Goal: Task Accomplishment & Management: Complete application form

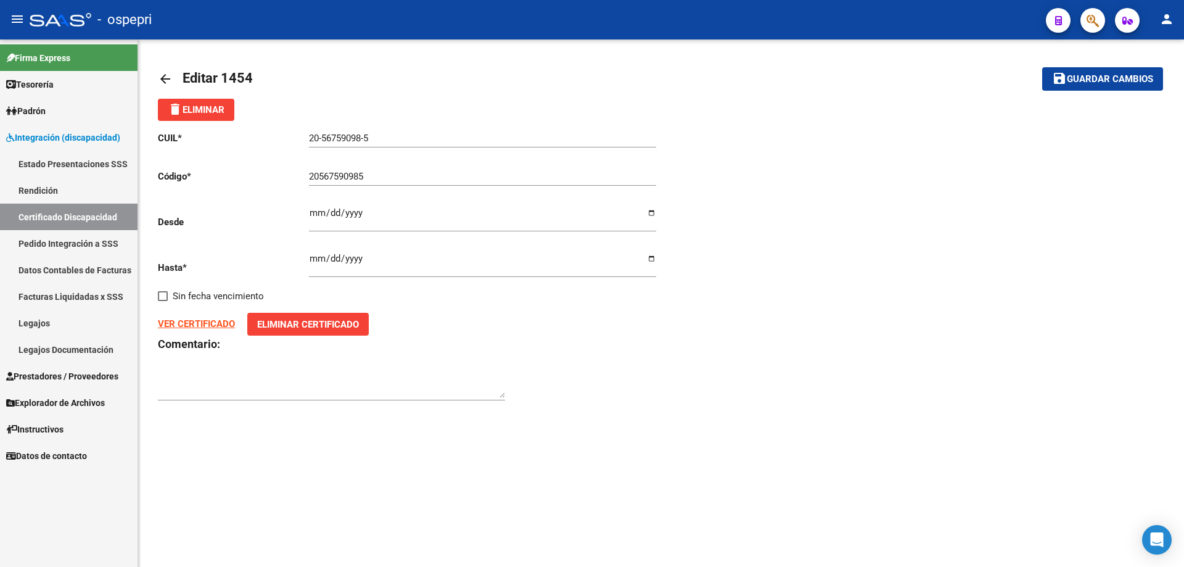
click at [1096, 74] on span "Guardar cambios" at bounding box center [1110, 79] width 86 height 11
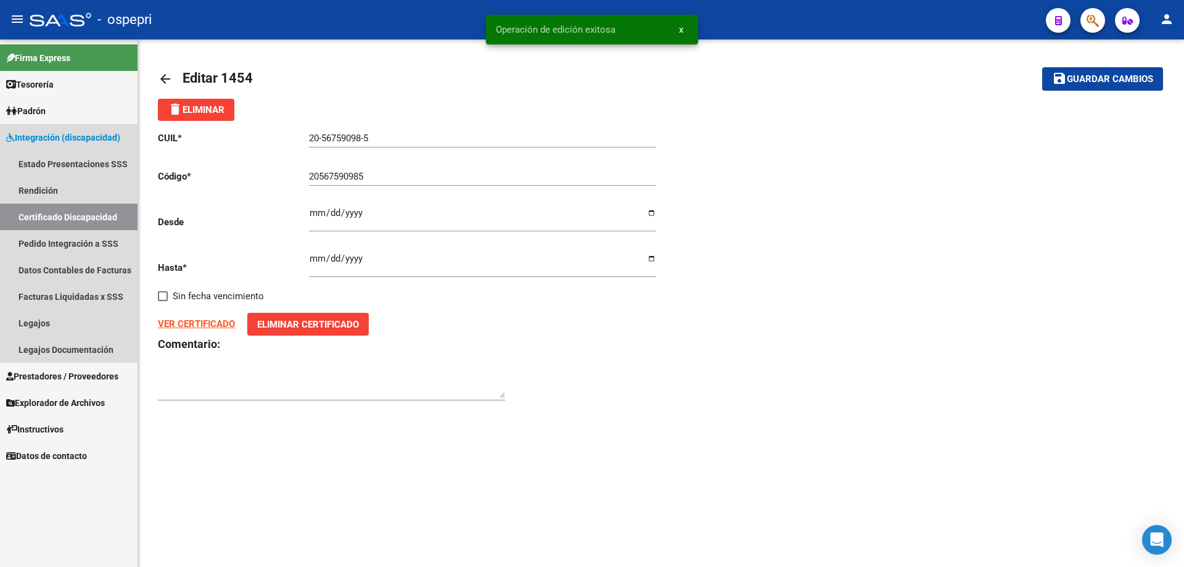
click at [77, 214] on link "Certificado Discapacidad" at bounding box center [69, 217] width 138 height 27
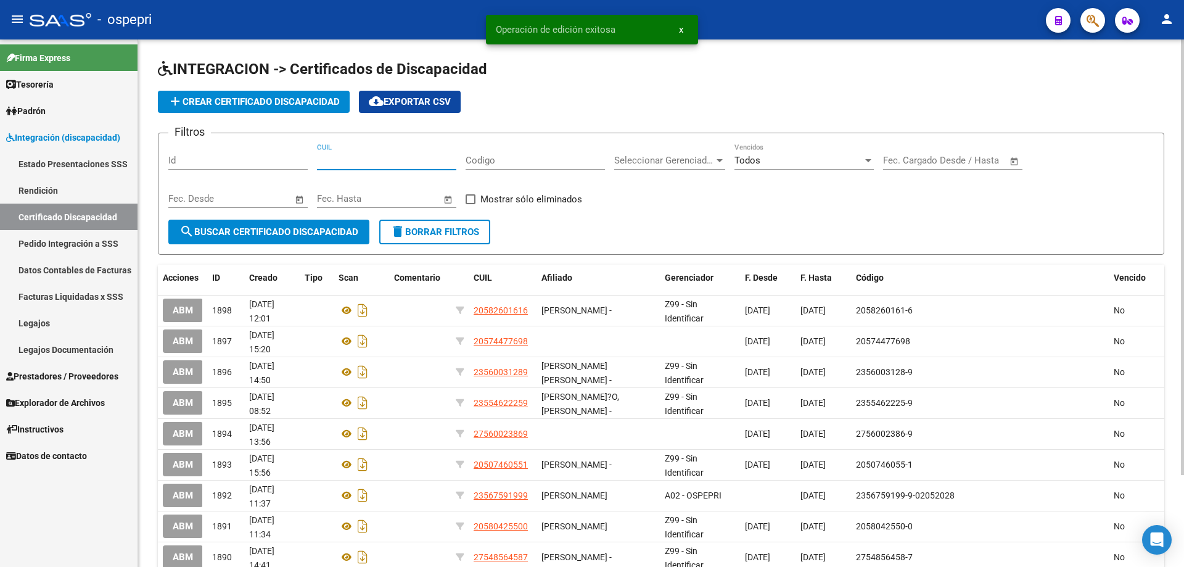
click at [355, 159] on input "CUIL" at bounding box center [386, 160] width 139 height 11
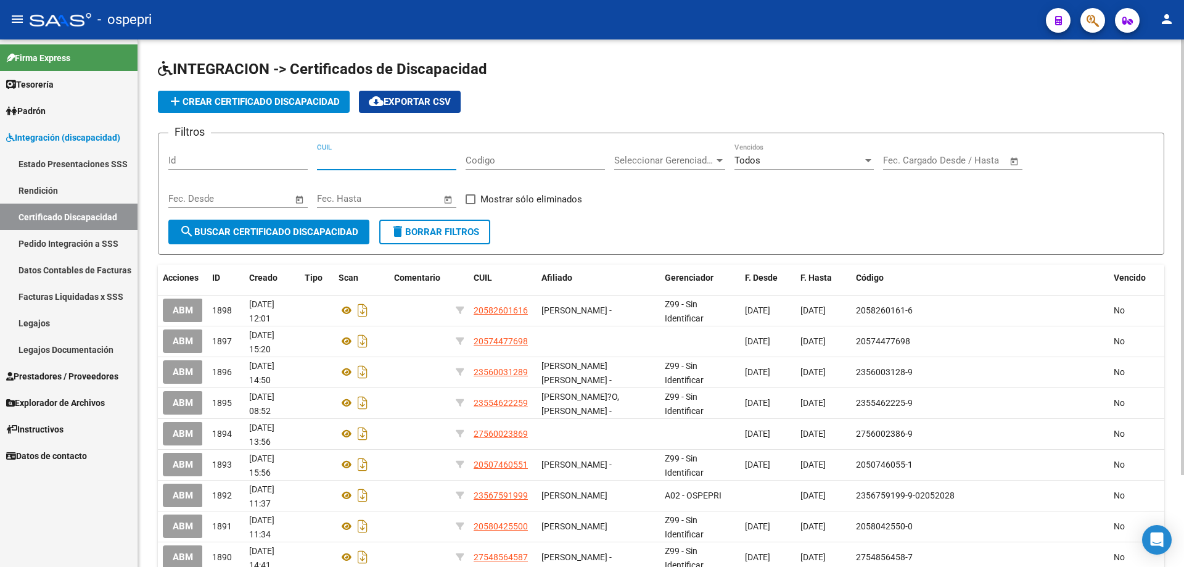
click at [334, 156] on input "CUIL" at bounding box center [386, 160] width 139 height 11
type input "27-49642081-6"
click at [251, 231] on span "search Buscar Certificado Discapacidad" at bounding box center [268, 231] width 179 height 11
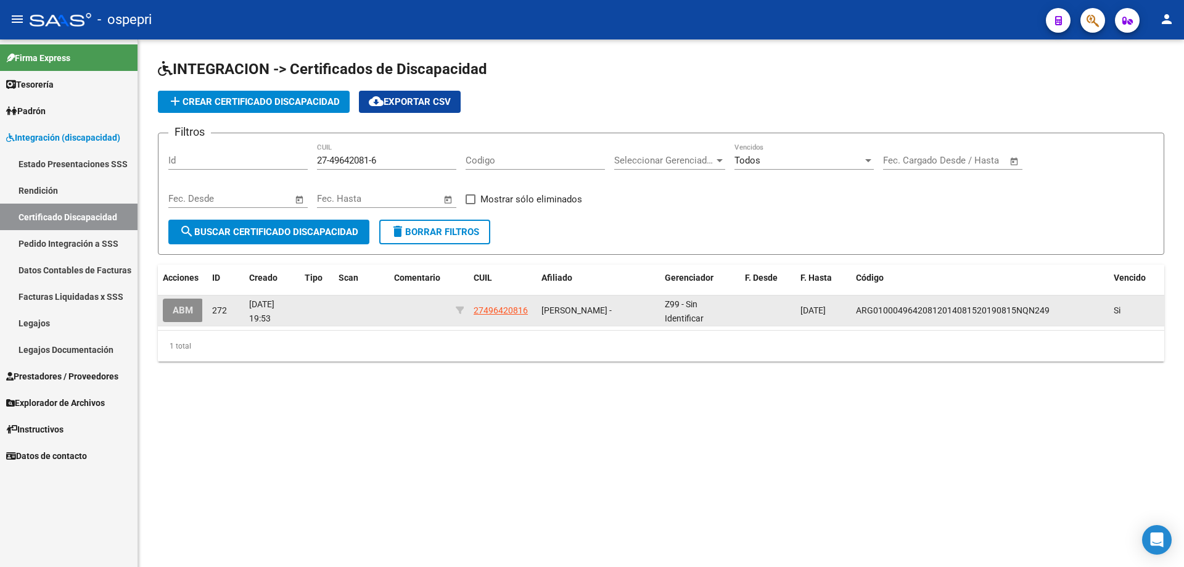
click at [197, 312] on button "ABM" at bounding box center [183, 309] width 40 height 23
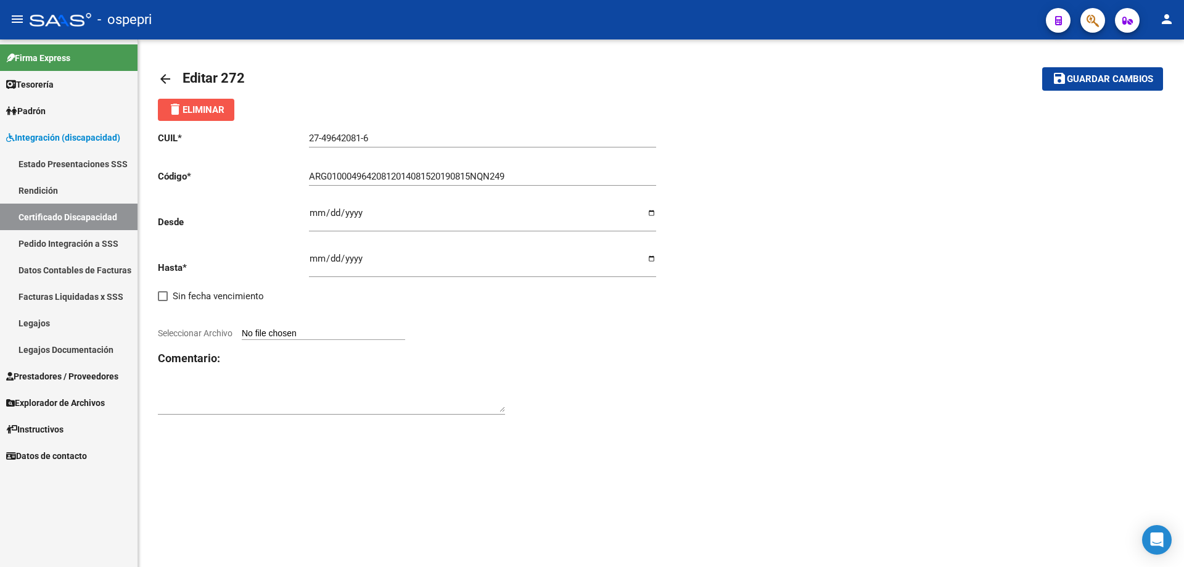
click at [201, 109] on span "delete Eliminar" at bounding box center [196, 109] width 57 height 11
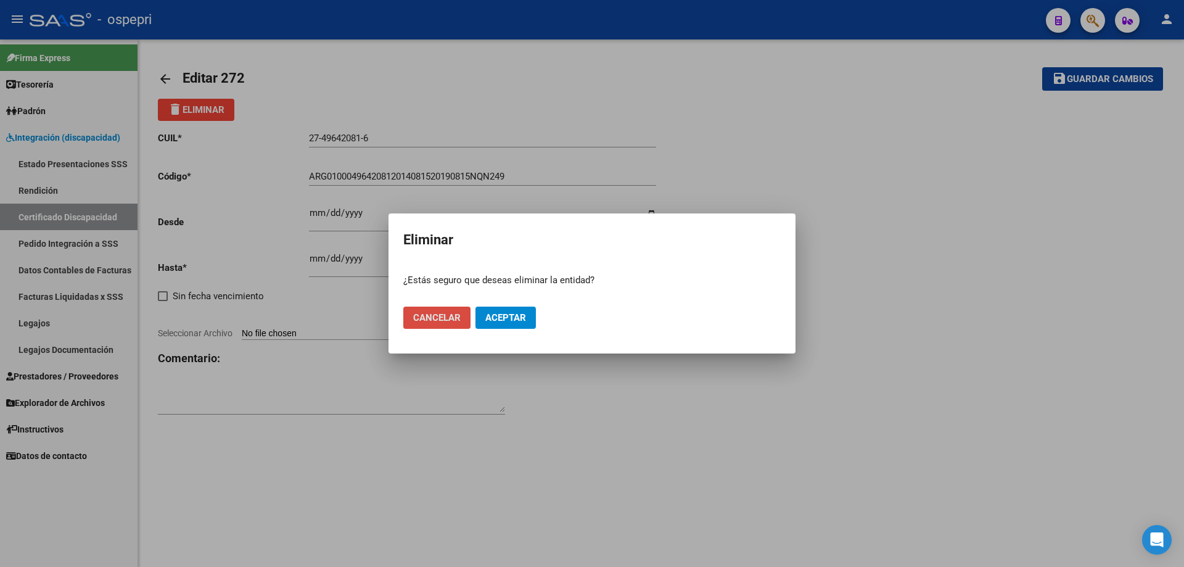
click at [452, 320] on span "Cancelar" at bounding box center [436, 317] width 47 height 11
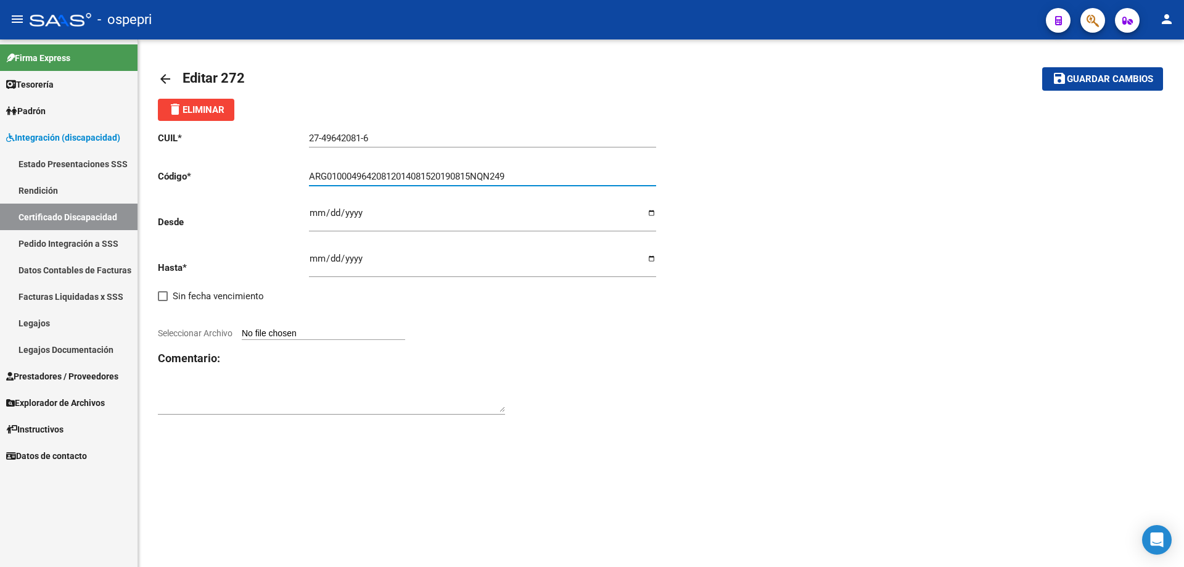
click at [351, 175] on input "ARG01000496420812014081520190815NQN249" at bounding box center [482, 176] width 347 height 11
click at [392, 166] on div "ARG01000496420812014081520190815NQN249 Ingresar el Codigo" at bounding box center [482, 172] width 347 height 27
drag, startPoint x: 527, startPoint y: 175, endPoint x: 278, endPoint y: 174, distance: 249.2
click at [278, 174] on app-form-text-field "Código * ARG01000496420812014081520190815NQN249 Ingresar el Codigo" at bounding box center [407, 176] width 498 height 11
type input "27496420816"
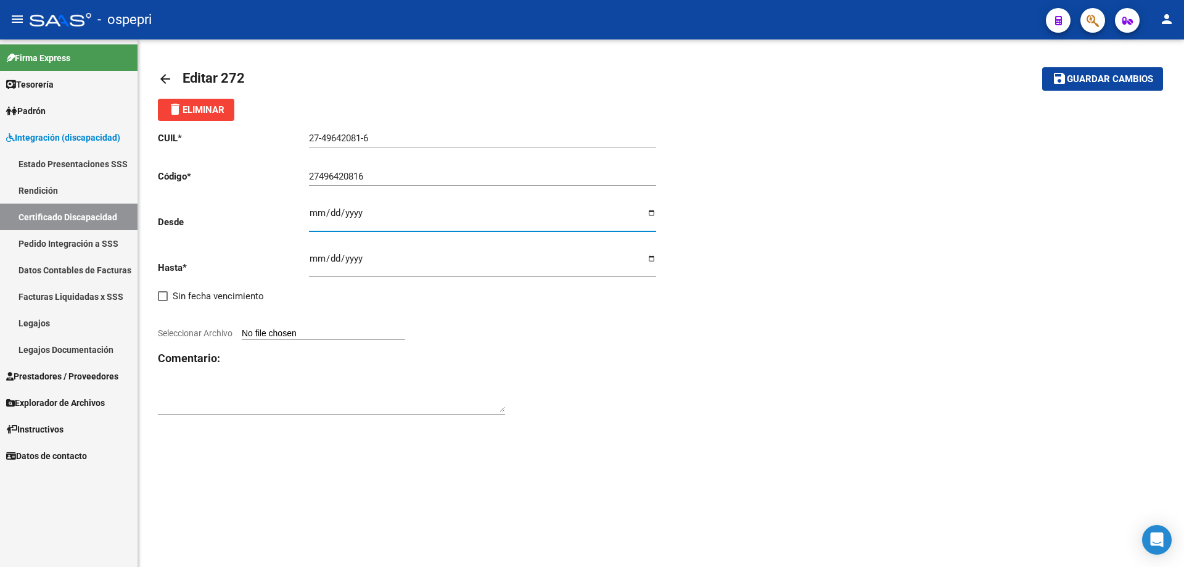
click at [313, 217] on input "Ingresar fec. Desde" at bounding box center [482, 218] width 347 height 20
type input "[DATE]"
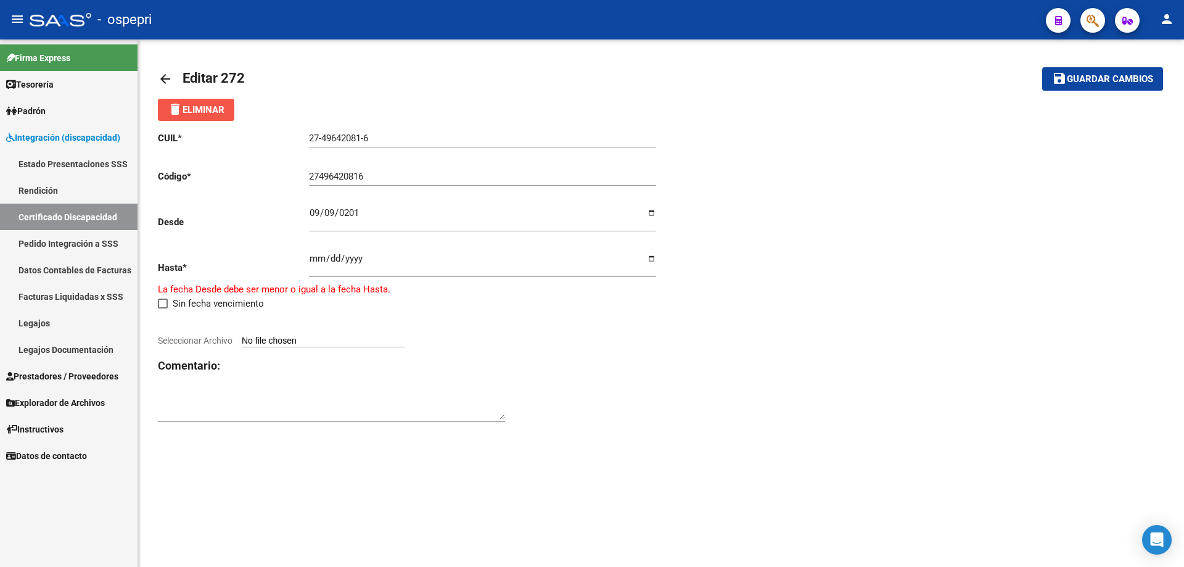
click at [208, 111] on span "delete Eliminar" at bounding box center [196, 109] width 57 height 11
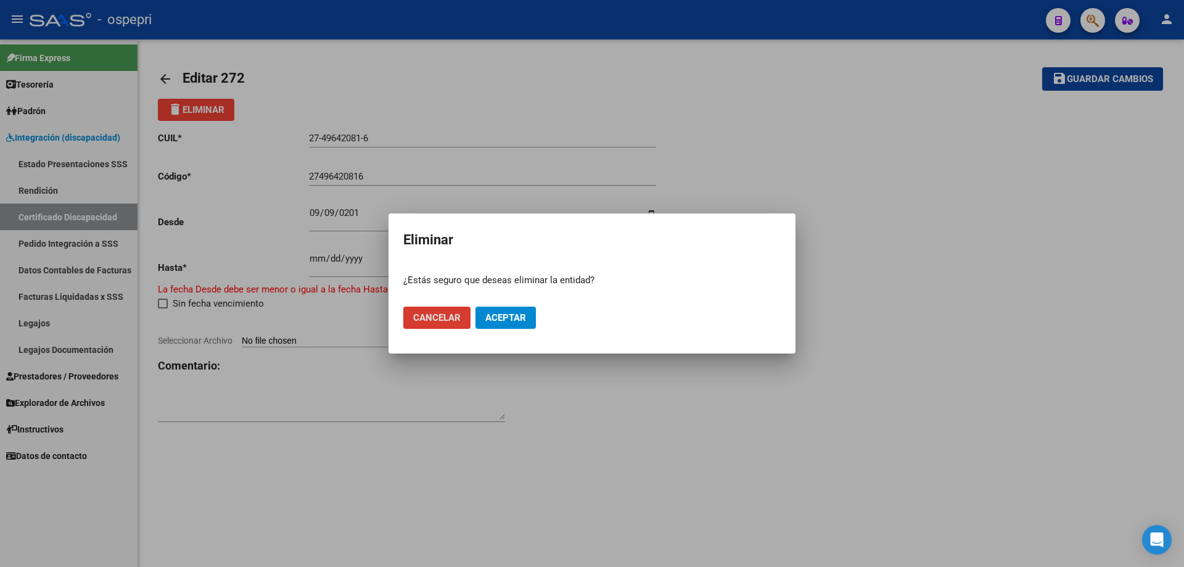
click at [504, 320] on span "Aceptar" at bounding box center [505, 317] width 41 height 11
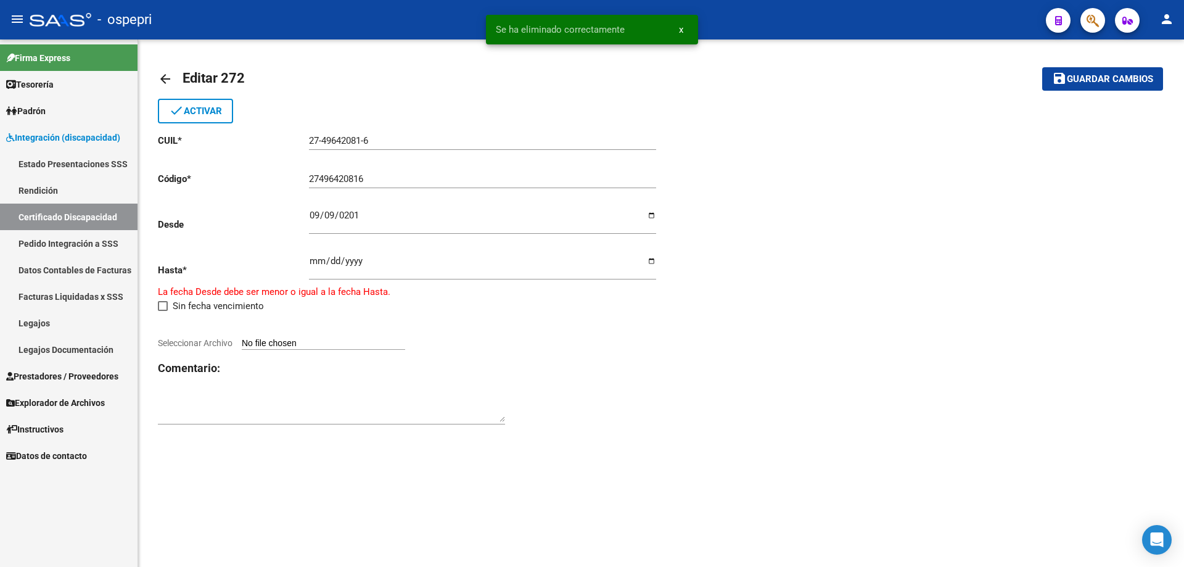
click at [84, 220] on link "Certificado Discapacidad" at bounding box center [69, 217] width 138 height 27
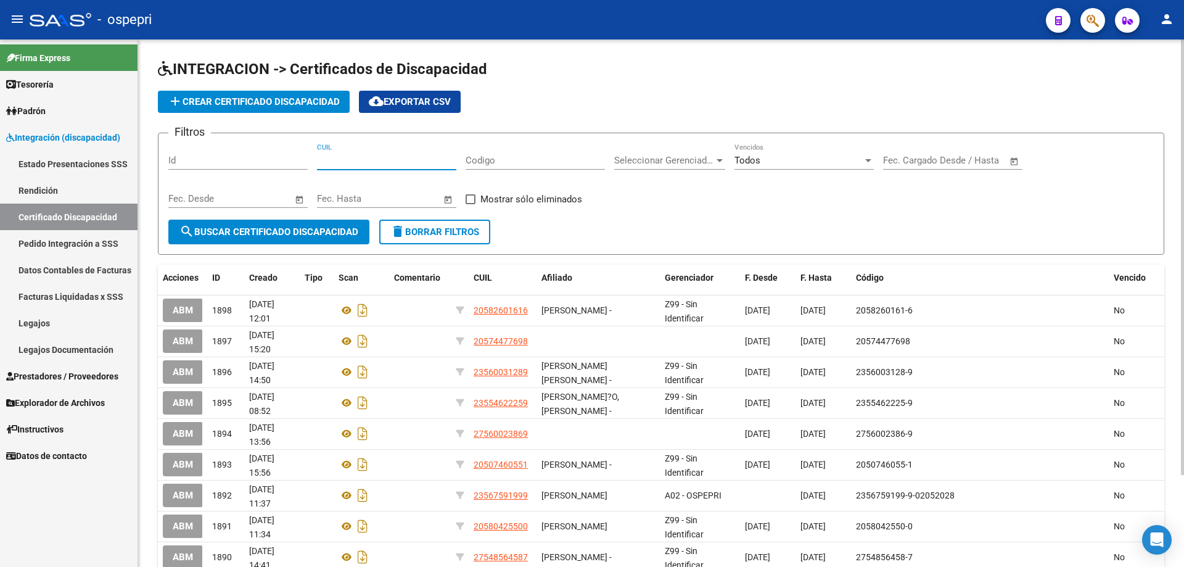
click at [344, 165] on input "CUIL" at bounding box center [386, 160] width 139 height 11
type input "27-49642081-6"
click at [260, 229] on span "search Buscar Certificado Discapacidad" at bounding box center [268, 231] width 179 height 11
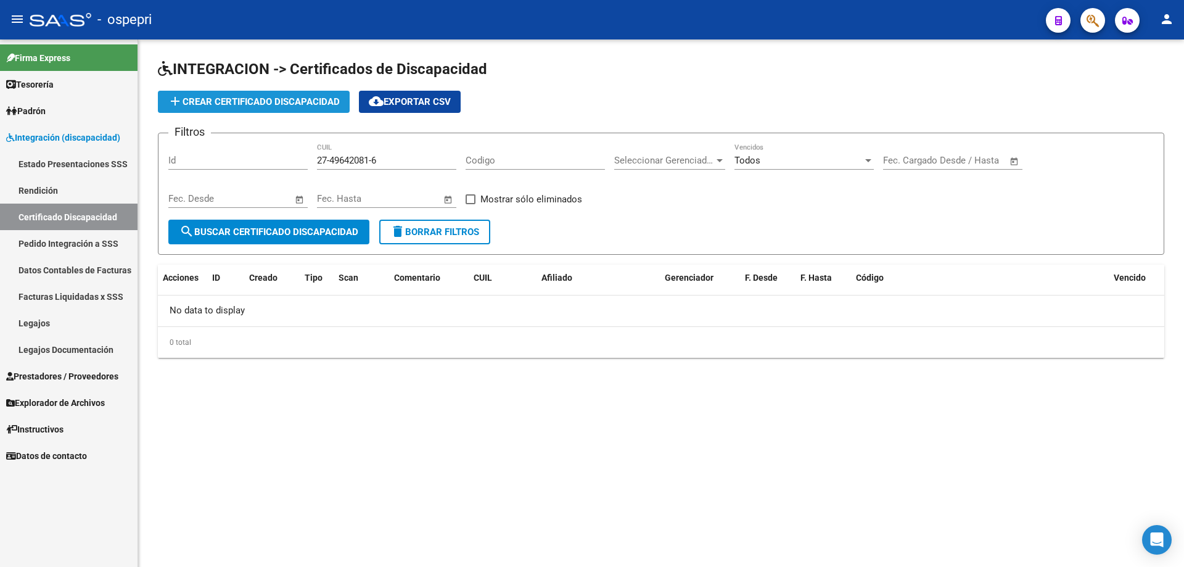
click at [257, 100] on span "add Crear Certificado Discapacidad" at bounding box center [254, 101] width 172 height 11
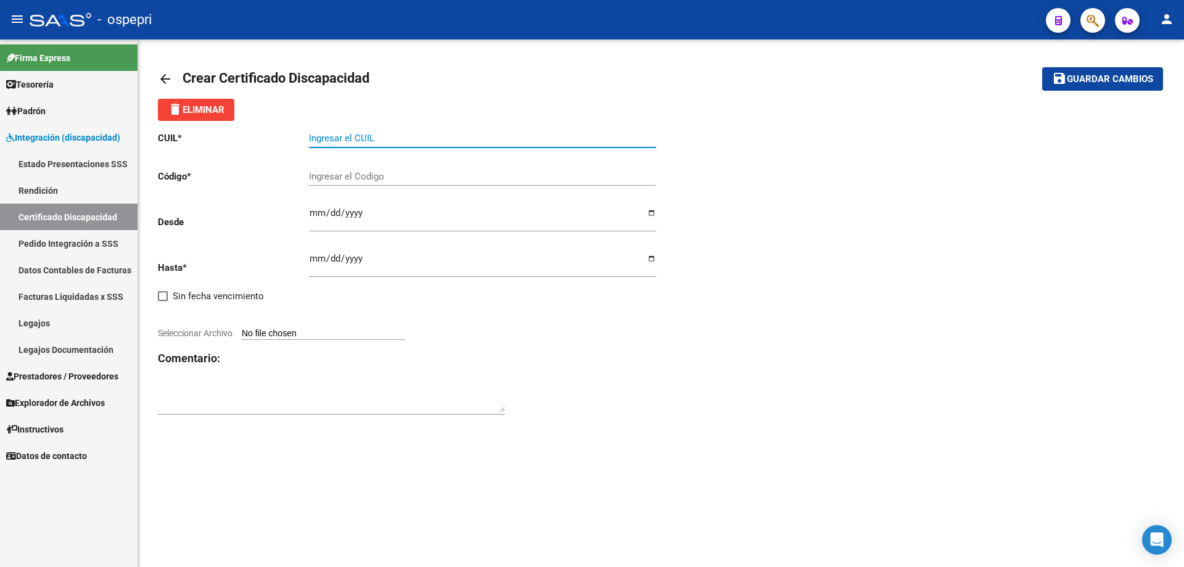
click at [334, 136] on input "Ingresar el CUIL" at bounding box center [482, 138] width 347 height 11
type input "27-49642081-6"
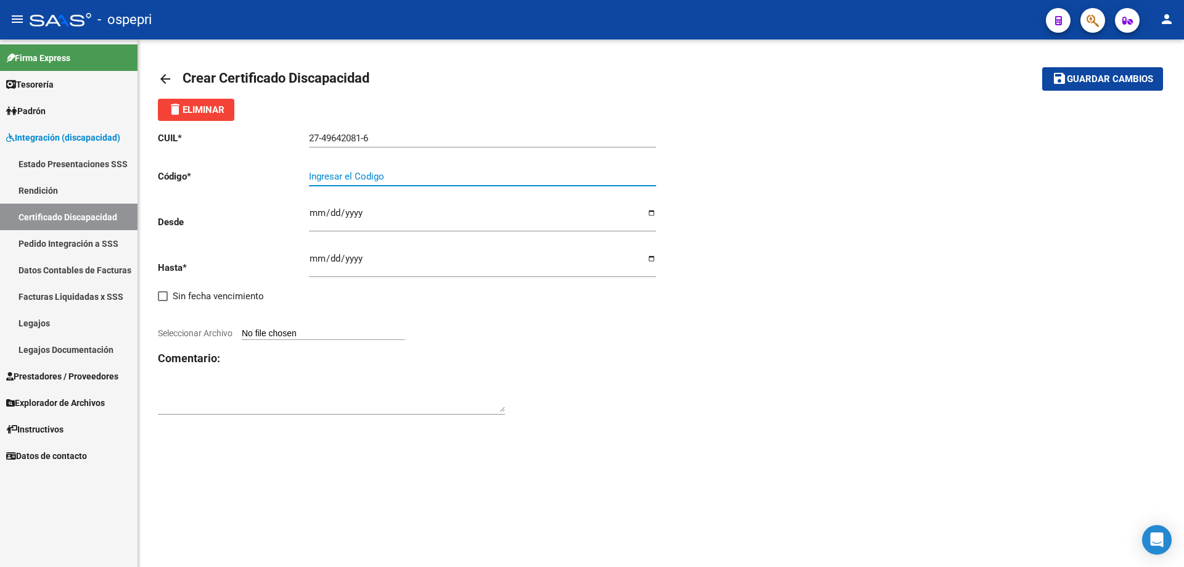
click at [323, 178] on input "Ingresar el Codigo" at bounding box center [482, 176] width 347 height 11
type input "27496420816"
click at [316, 215] on input "Ingresar fec. Desde" at bounding box center [482, 218] width 347 height 20
type input "[DATE]"
click at [315, 263] on input "Ingresar fec. Hasta" at bounding box center [482, 263] width 347 height 20
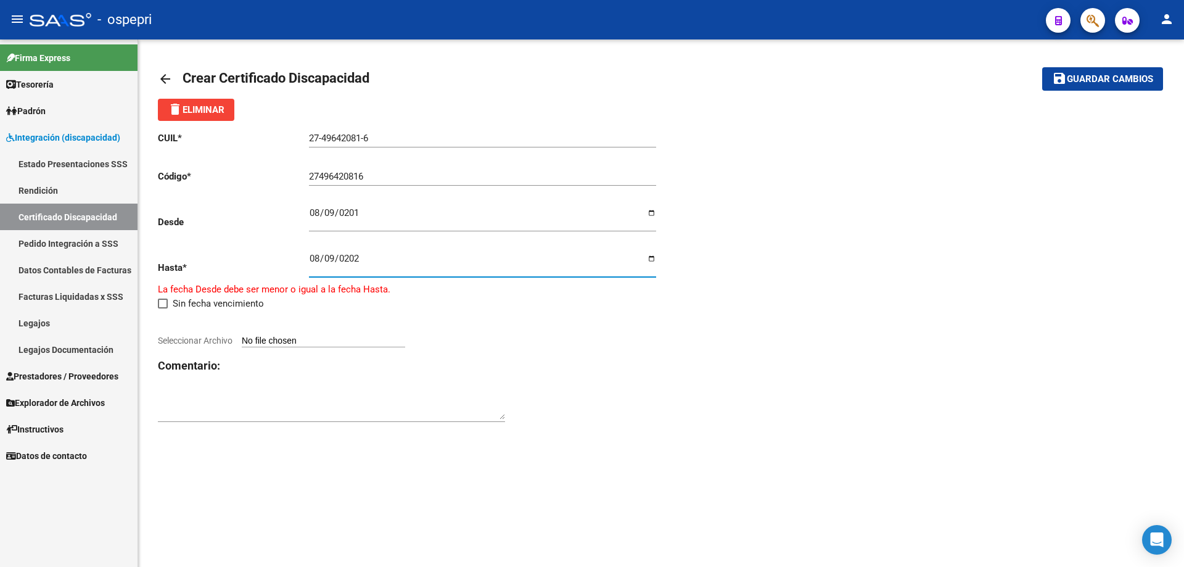
type input "[DATE]"
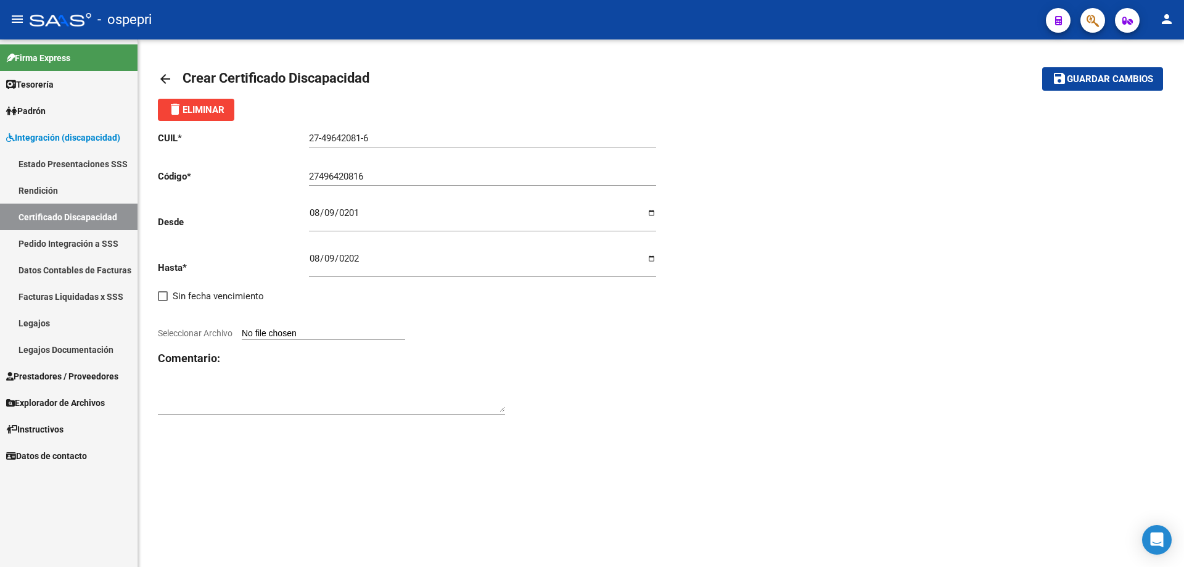
click at [213, 334] on span "Seleccionar Archivo" at bounding box center [195, 333] width 75 height 10
click at [242, 334] on input "Seleccionar Archivo" at bounding box center [323, 334] width 163 height 12
type input "C:\fakepath\CUD [PERSON_NAME].jpg"
click at [200, 321] on strong "VER CERTIFICADO" at bounding box center [196, 323] width 77 height 11
click at [313, 326] on span "Eliminar Certificado" at bounding box center [308, 324] width 102 height 11
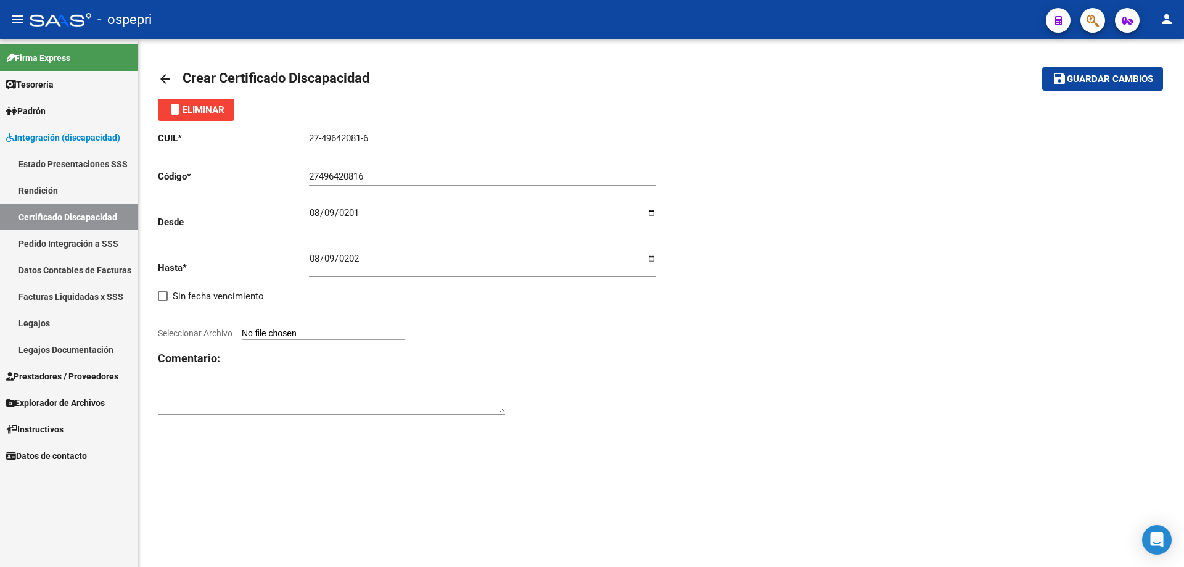
click at [197, 335] on span "Seleccionar Archivo" at bounding box center [195, 333] width 75 height 10
click at [242, 335] on input "Seleccionar Archivo" at bounding box center [323, 334] width 163 height 12
type input "C:\fakepath\CUD [PERSON_NAME].jpg"
click at [202, 326] on strong "VER CERTIFICADO" at bounding box center [196, 323] width 77 height 11
click at [294, 324] on span "Eliminar Certificado" at bounding box center [308, 324] width 102 height 11
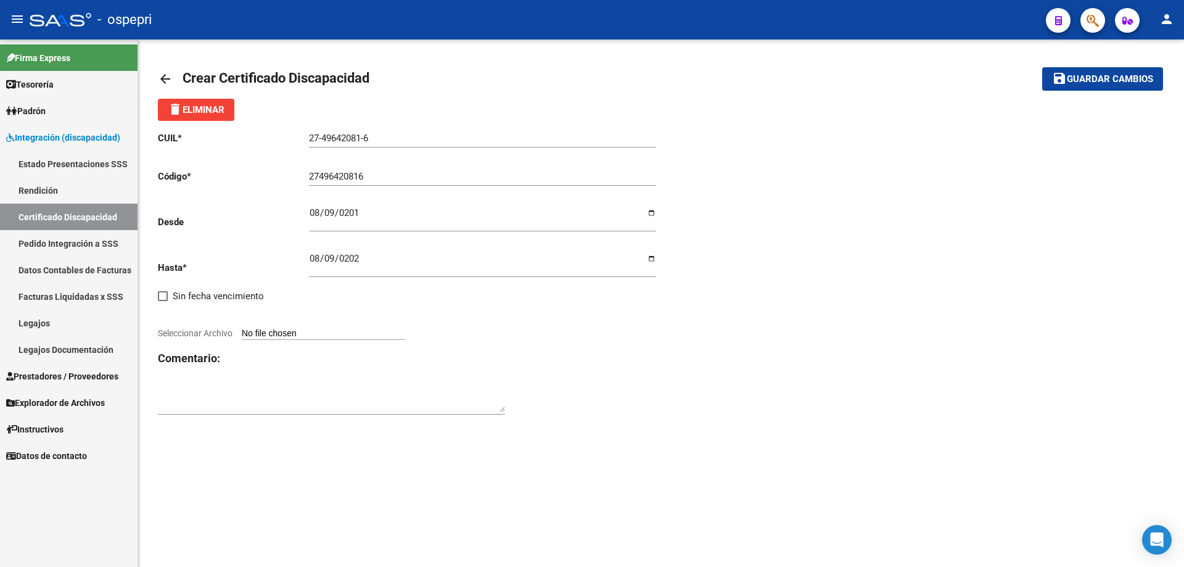
type input "C:\fakepath\CUD [PERSON_NAME].jpg"
click at [187, 323] on strong "VER CERTIFICADO" at bounding box center [196, 323] width 77 height 11
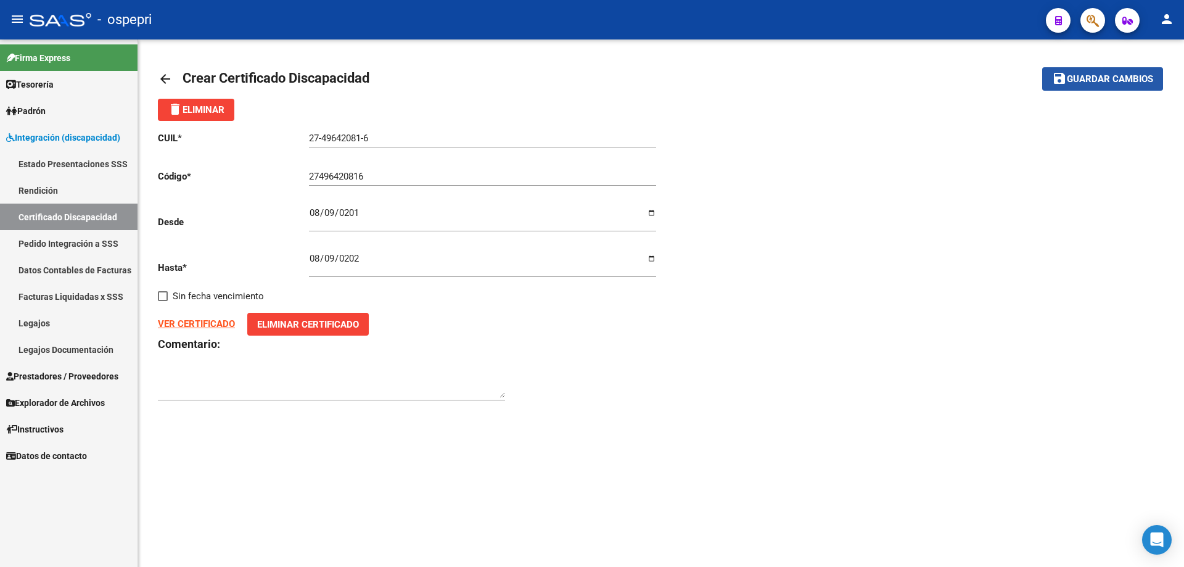
click at [1110, 76] on span "Guardar cambios" at bounding box center [1110, 79] width 86 height 11
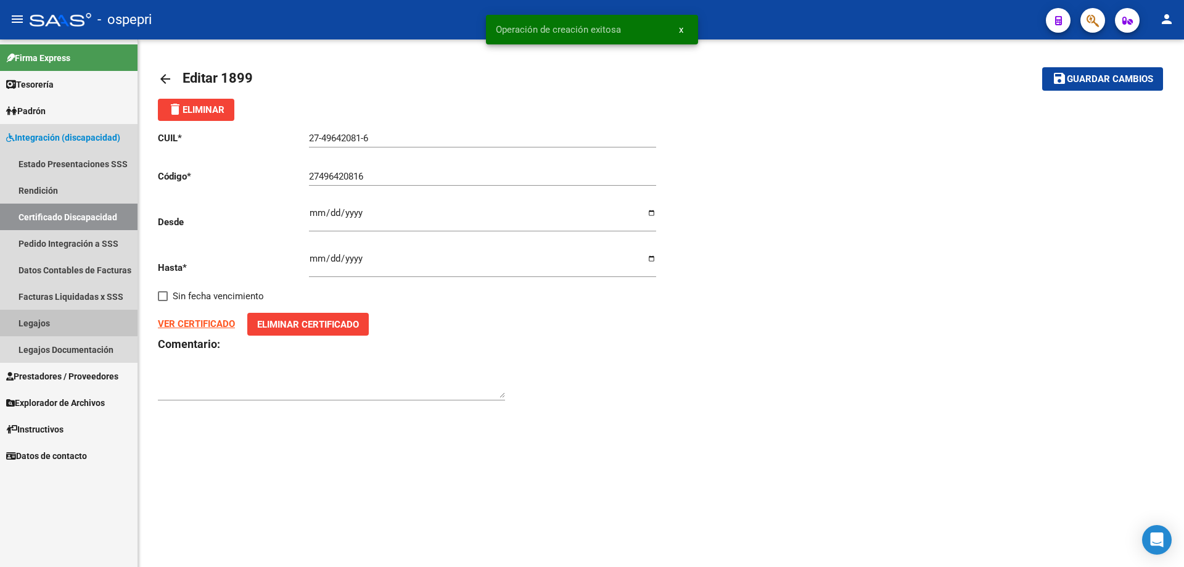
click at [39, 321] on link "Legajos" at bounding box center [69, 323] width 138 height 27
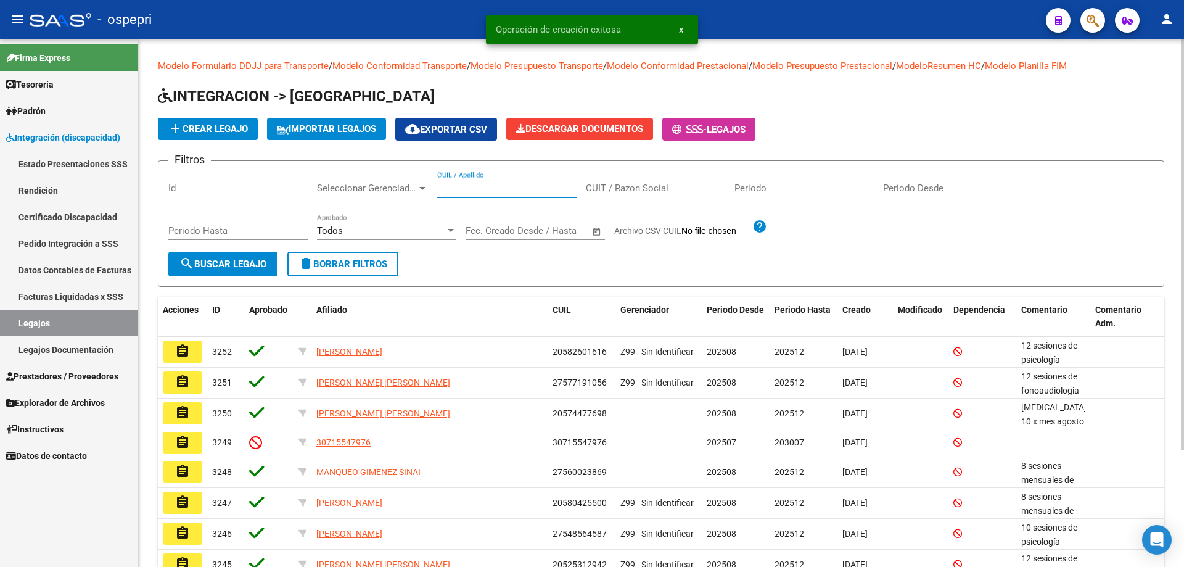
click at [463, 183] on input "CUIL / Apellido" at bounding box center [506, 188] width 139 height 11
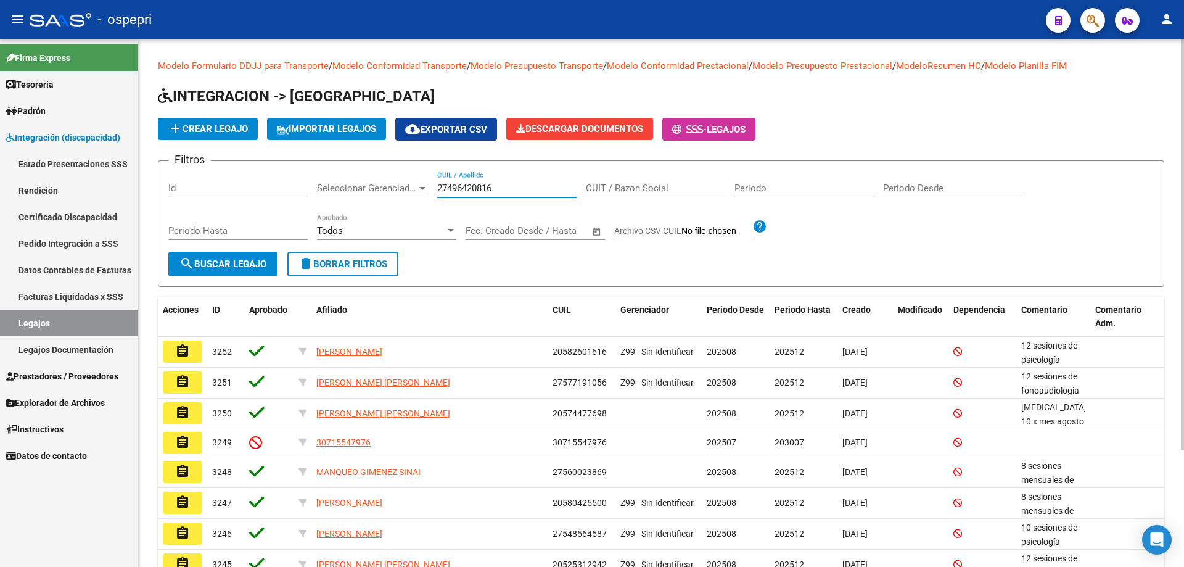
type input "27496420816"
click at [218, 261] on span "search Buscar Legajo" at bounding box center [222, 263] width 87 height 11
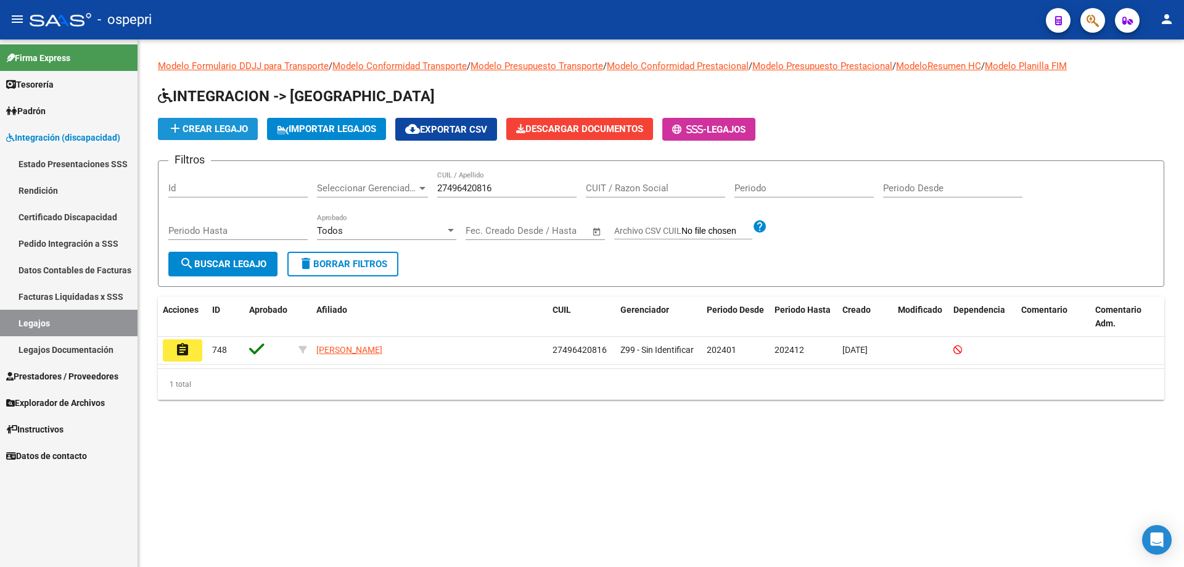
click at [222, 126] on span "add Crear Legajo" at bounding box center [208, 128] width 80 height 11
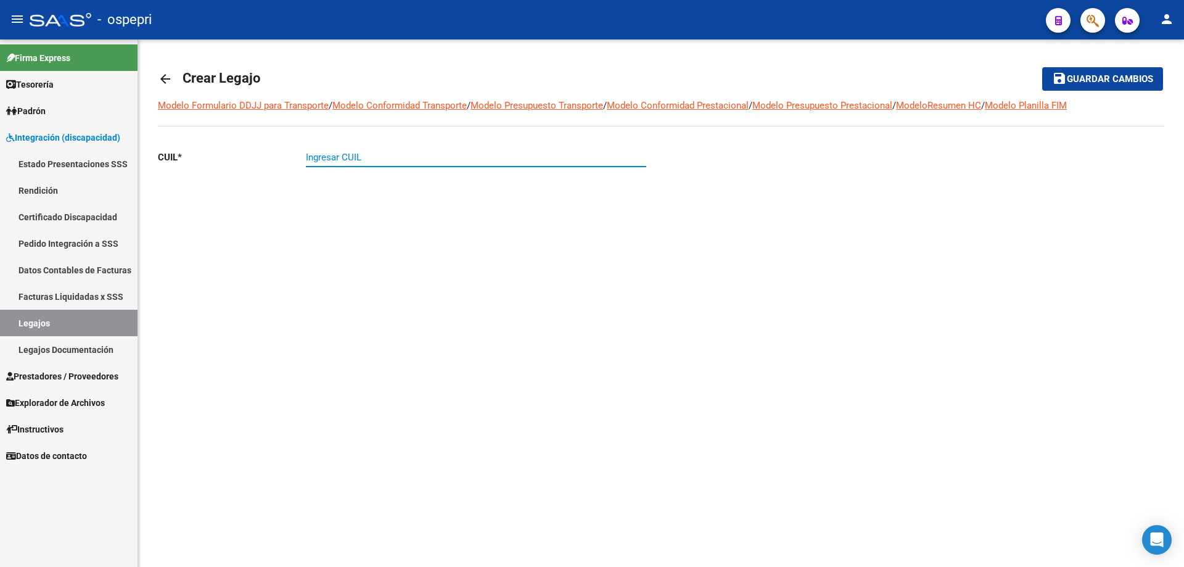
click at [327, 156] on input "Ingresar CUIL" at bounding box center [476, 157] width 340 height 11
type input "27-49642081-6"
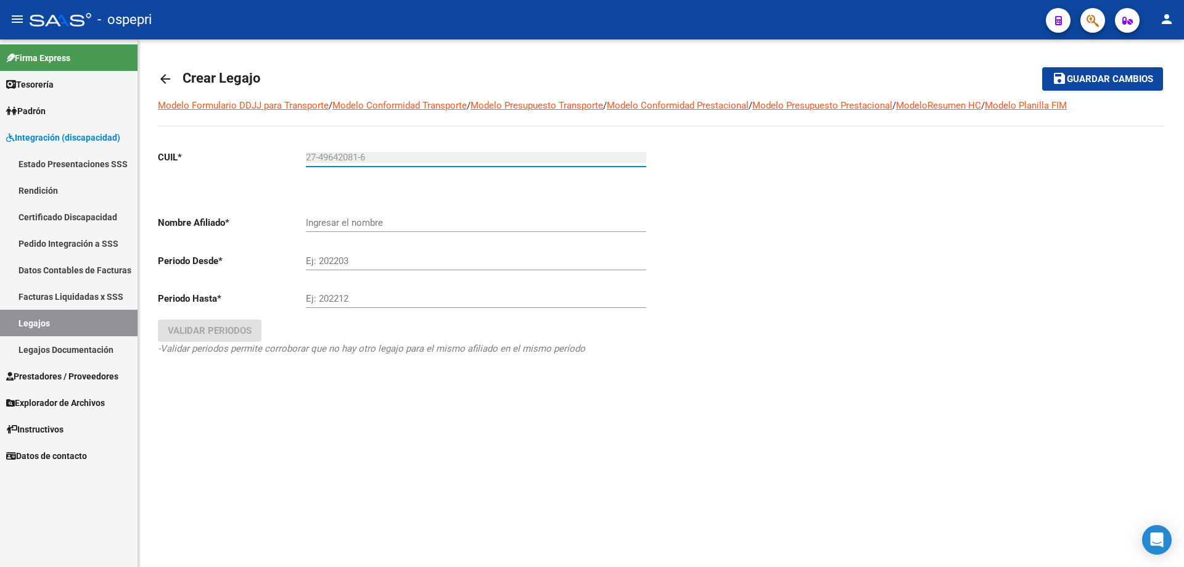
type input "[PERSON_NAME]"
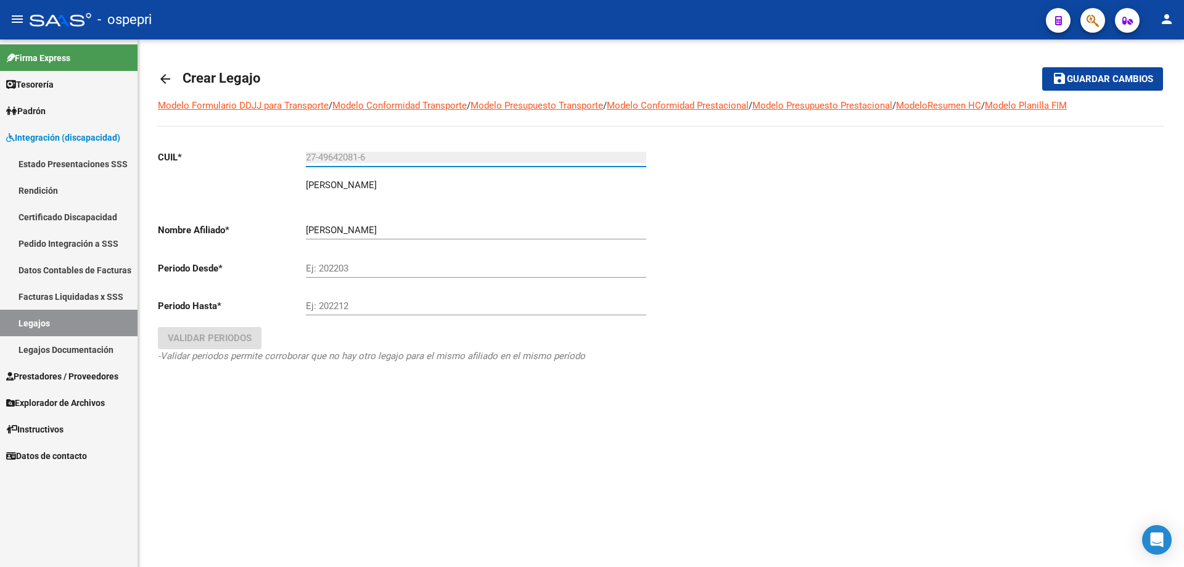
type input "27-49642081-6"
click at [342, 265] on input "Ej: 202203" at bounding box center [476, 268] width 340 height 11
type input "202508"
click at [341, 306] on input "Ej: 202212" at bounding box center [476, 305] width 340 height 11
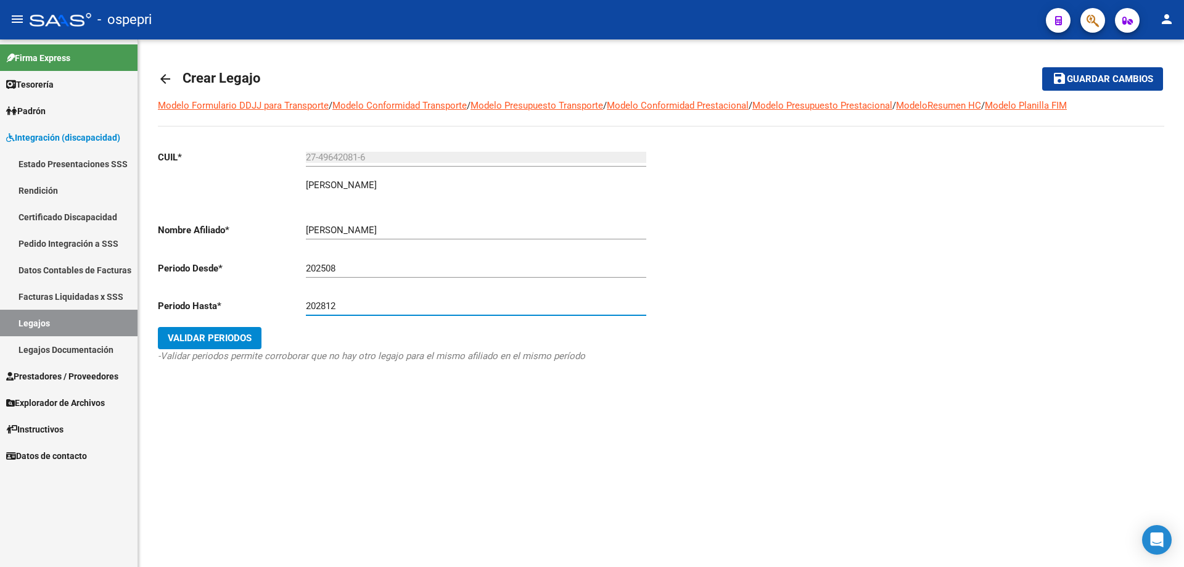
type input "202812"
click at [217, 335] on span "Validar Periodos" at bounding box center [210, 337] width 84 height 11
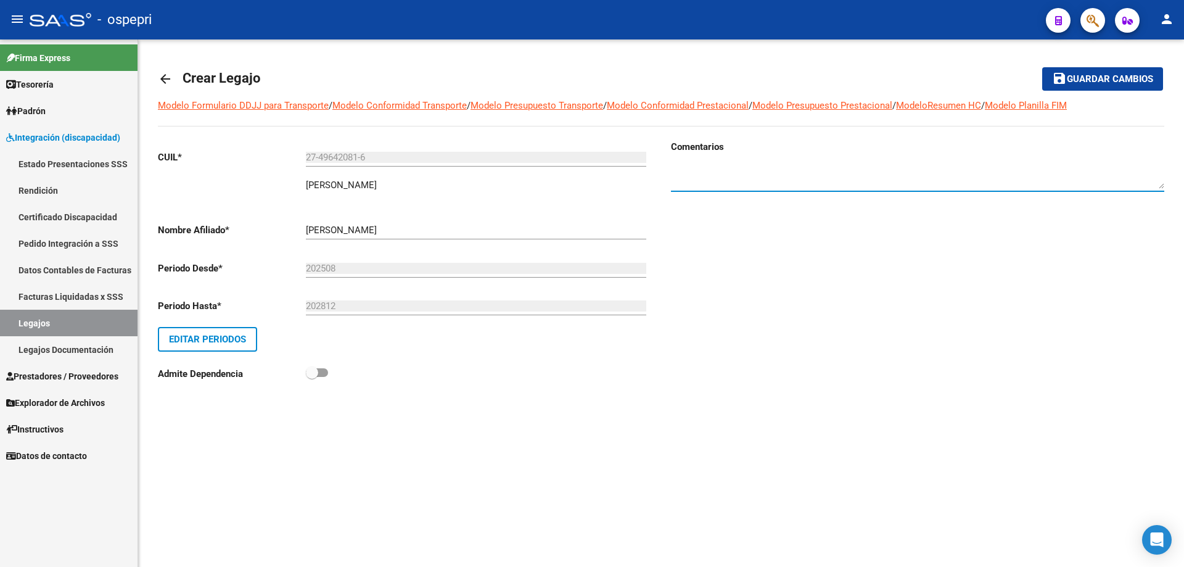
click at [687, 165] on textarea at bounding box center [917, 176] width 493 height 25
click at [685, 171] on textarea at bounding box center [917, 176] width 493 height 25
click at [674, 168] on textarea at bounding box center [917, 176] width 493 height 25
click at [672, 169] on textarea at bounding box center [917, 176] width 493 height 25
click at [829, 168] on textarea at bounding box center [917, 176] width 493 height 25
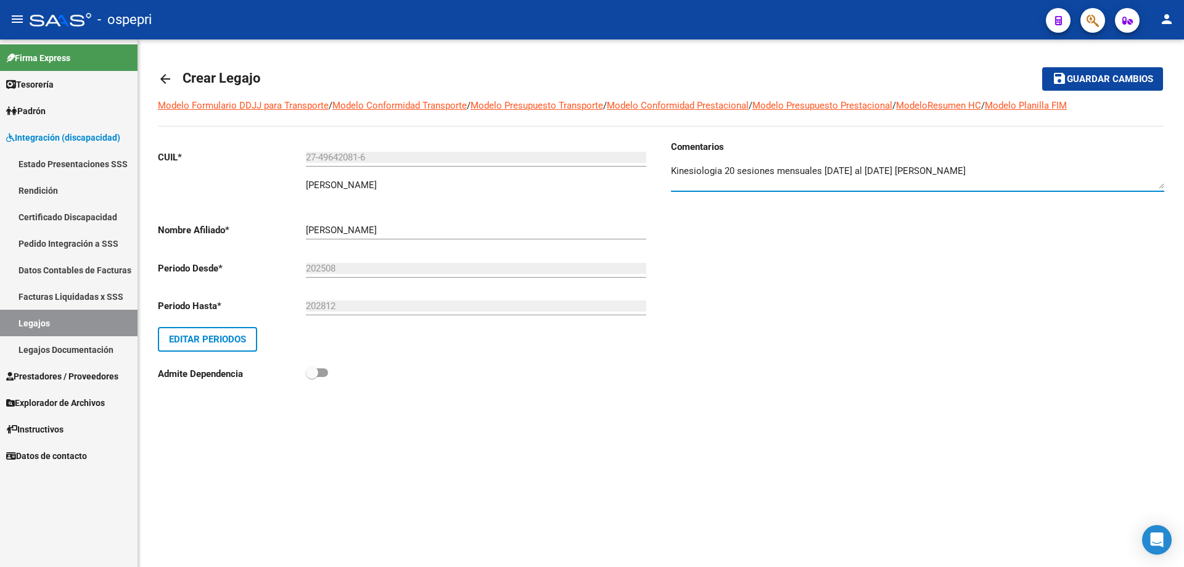
type textarea "Kinesiologia 20 sesiones mensuales [DATE] al [DATE] [PERSON_NAME]"
click at [1128, 74] on span "Guardar cambios" at bounding box center [1110, 79] width 86 height 11
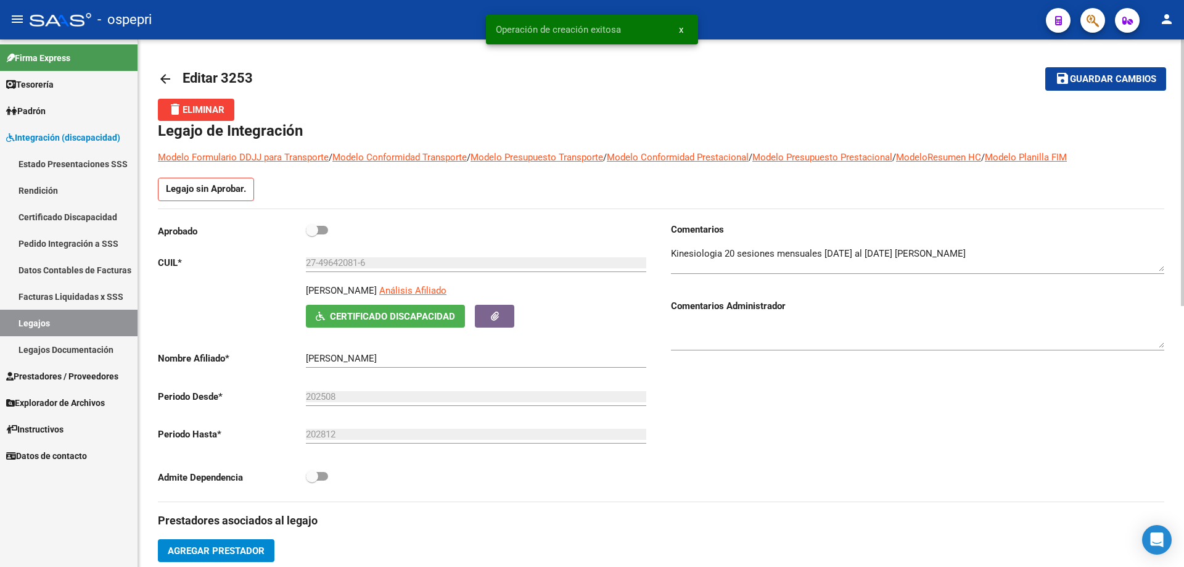
click at [318, 229] on span at bounding box center [312, 230] width 12 height 12
click at [312, 234] on input "checkbox" at bounding box center [311, 234] width 1 height 1
checkbox input "true"
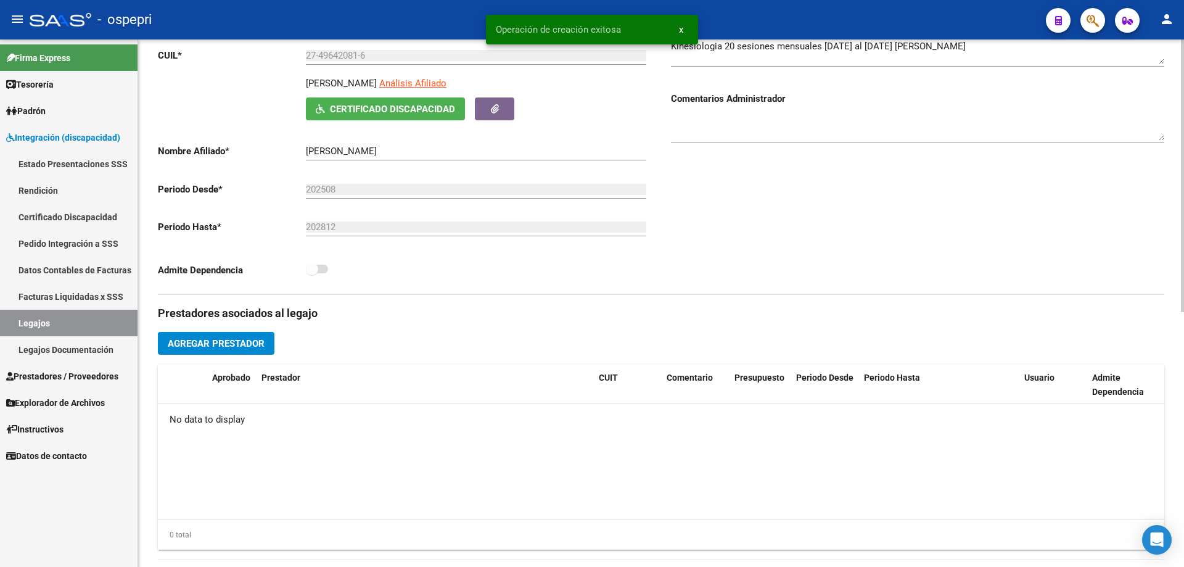
scroll to position [247, 0]
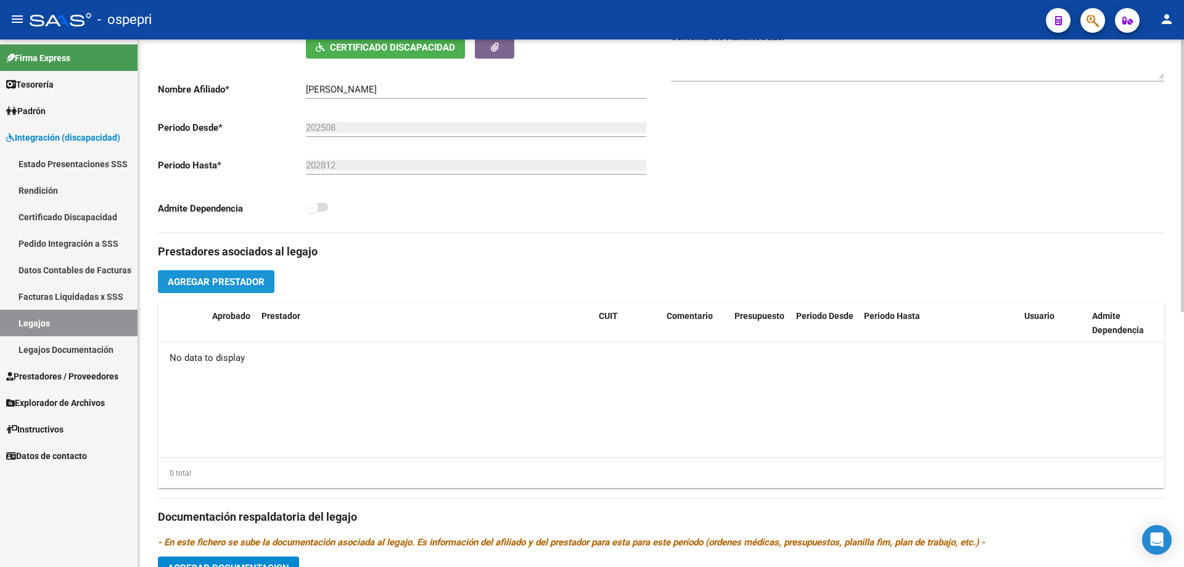
click at [229, 279] on span "Agregar Prestador" at bounding box center [216, 281] width 97 height 11
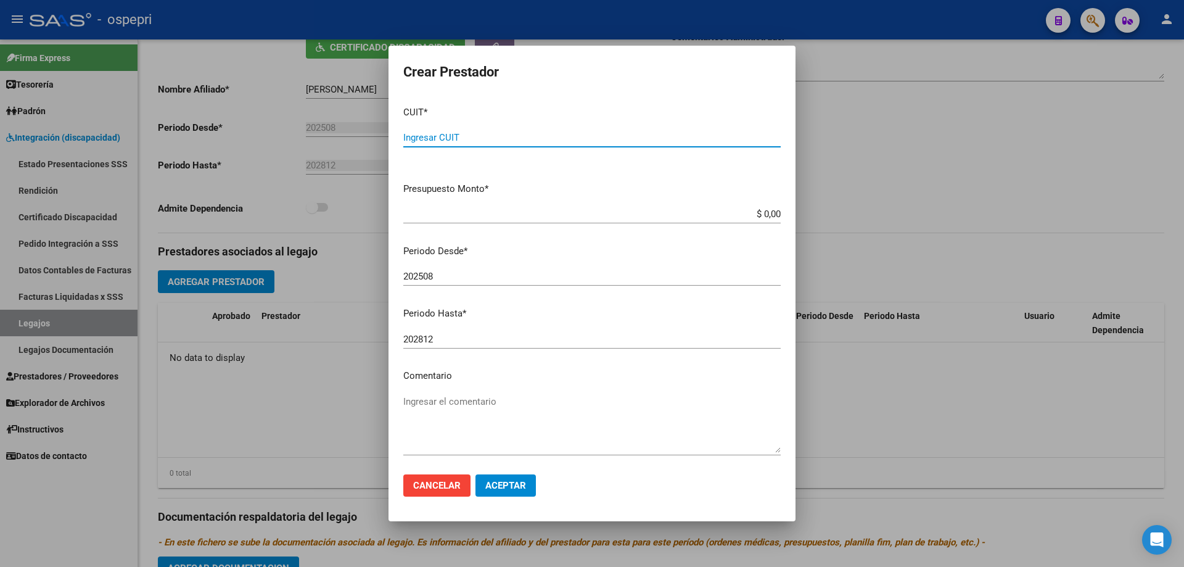
click at [433, 139] on input "Ingresar CUIT" at bounding box center [591, 137] width 377 height 11
type input "27-17925938-4"
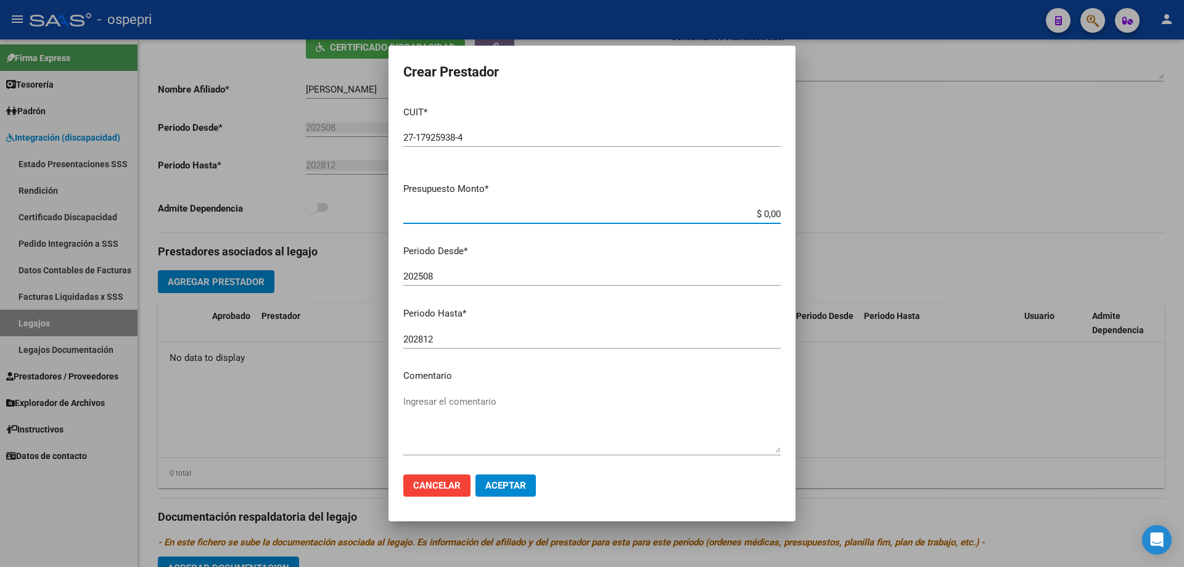
drag, startPoint x: 771, startPoint y: 213, endPoint x: 704, endPoint y: 215, distance: 67.2
click at [704, 215] on input "$ 0,00" at bounding box center [591, 213] width 377 height 11
type input "$ 14.844,72"
click at [511, 488] on span "Aceptar" at bounding box center [505, 485] width 41 height 11
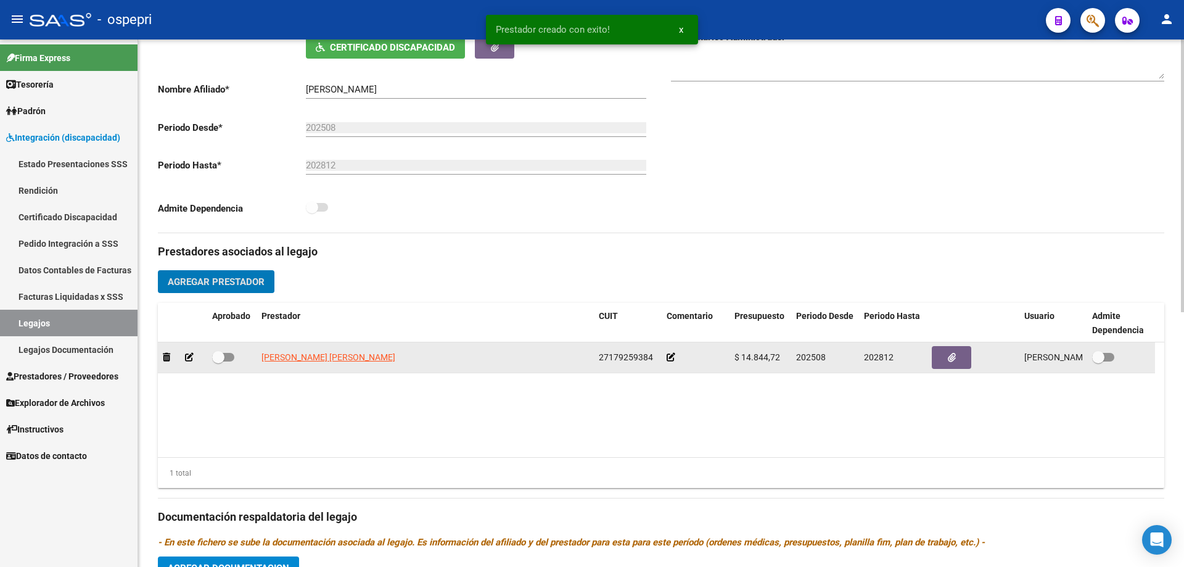
click at [229, 354] on span at bounding box center [223, 357] width 22 height 9
click at [218, 361] on input "checkbox" at bounding box center [218, 361] width 1 height 1
checkbox input "true"
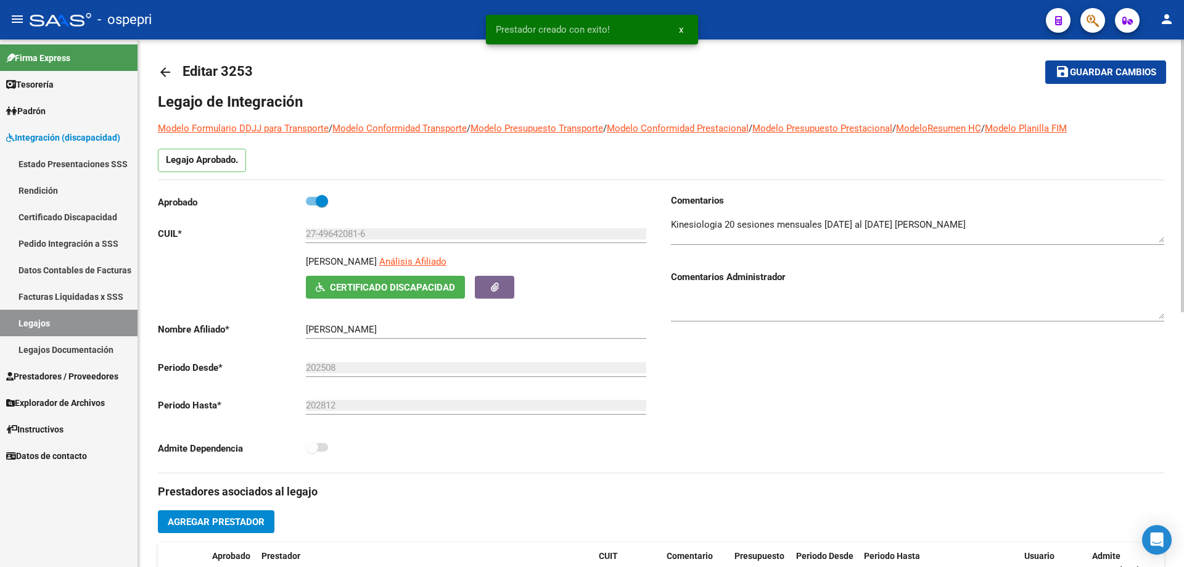
scroll to position [0, 0]
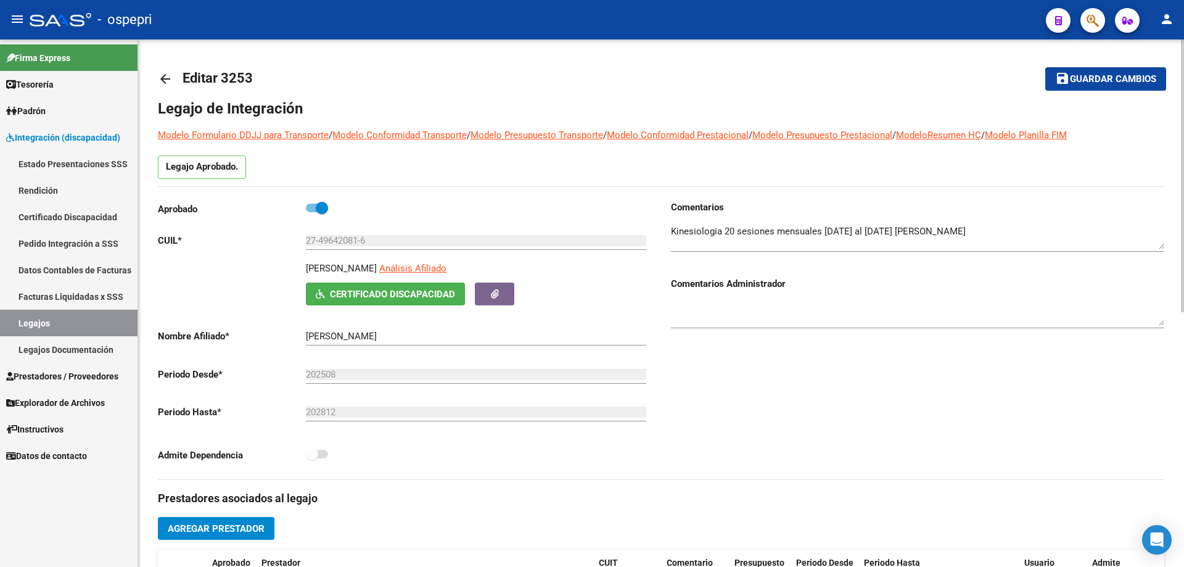
click at [1107, 76] on span "Guardar cambios" at bounding box center [1113, 79] width 86 height 11
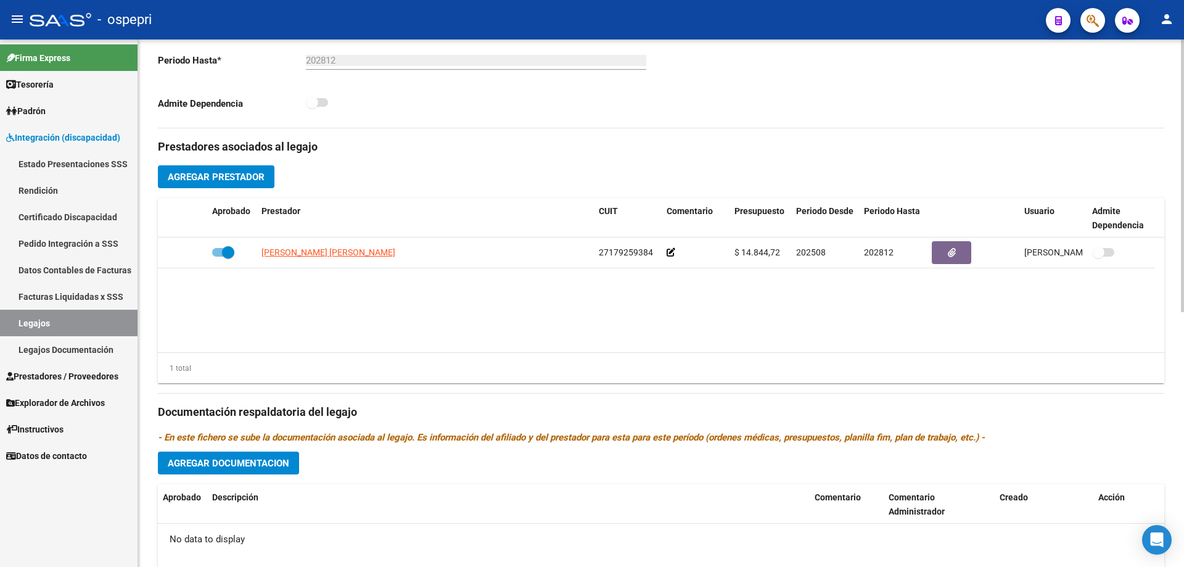
scroll to position [370, 0]
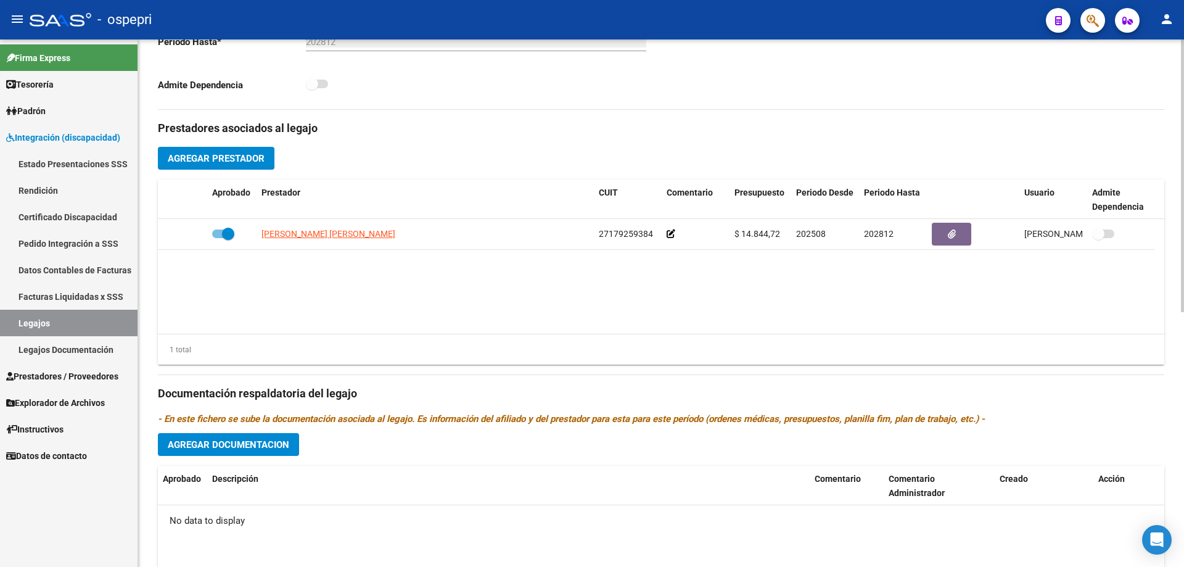
click at [251, 443] on span "Agregar Documentacion" at bounding box center [228, 444] width 121 height 11
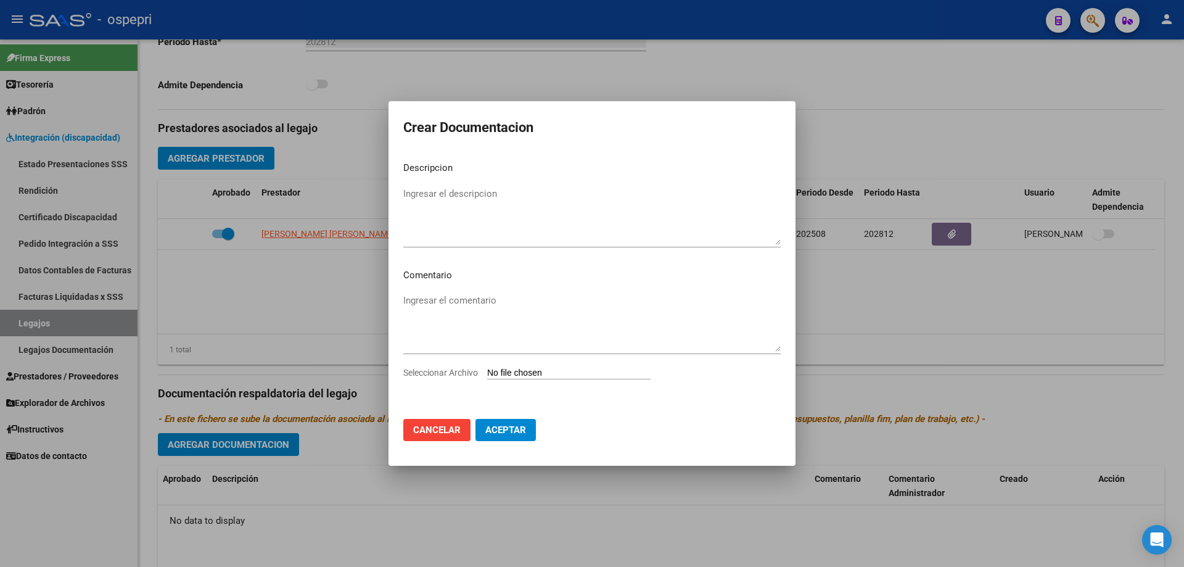
type input "C:\fakepath\27496420816 (1).pdf"
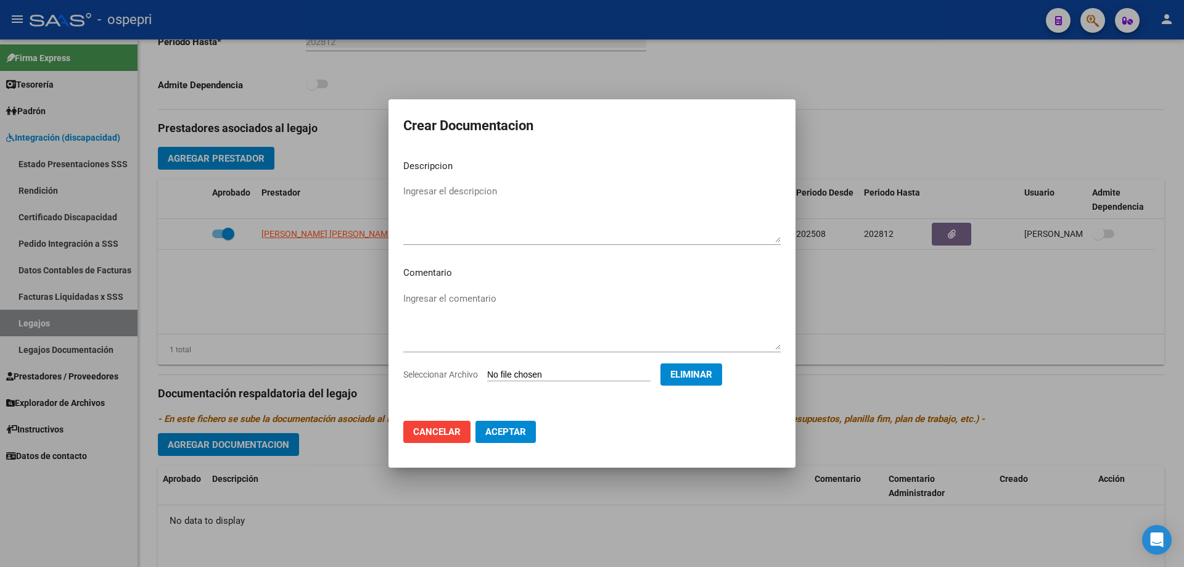
click at [508, 432] on span "Aceptar" at bounding box center [505, 431] width 41 height 11
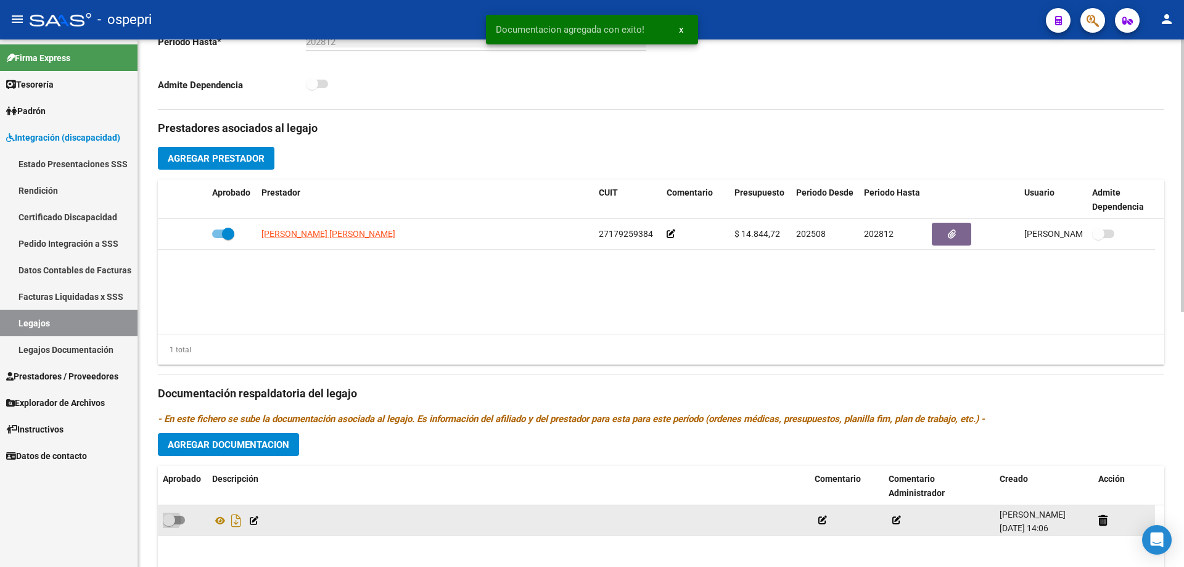
click at [170, 518] on span at bounding box center [169, 520] width 12 height 12
click at [169, 524] on input "checkbox" at bounding box center [168, 524] width 1 height 1
checkbox input "true"
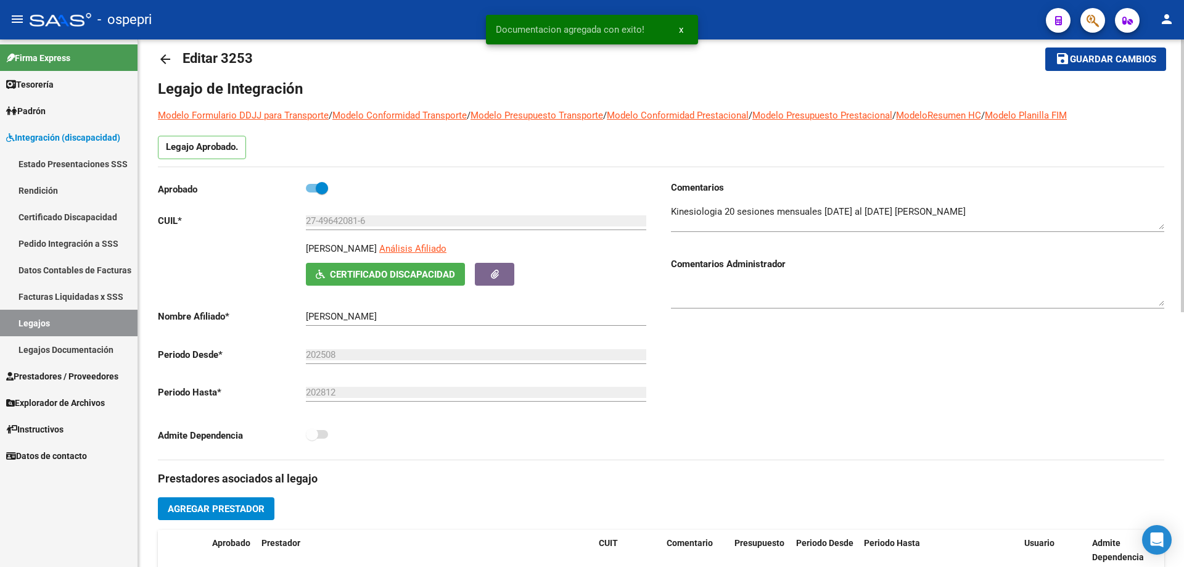
scroll to position [0, 0]
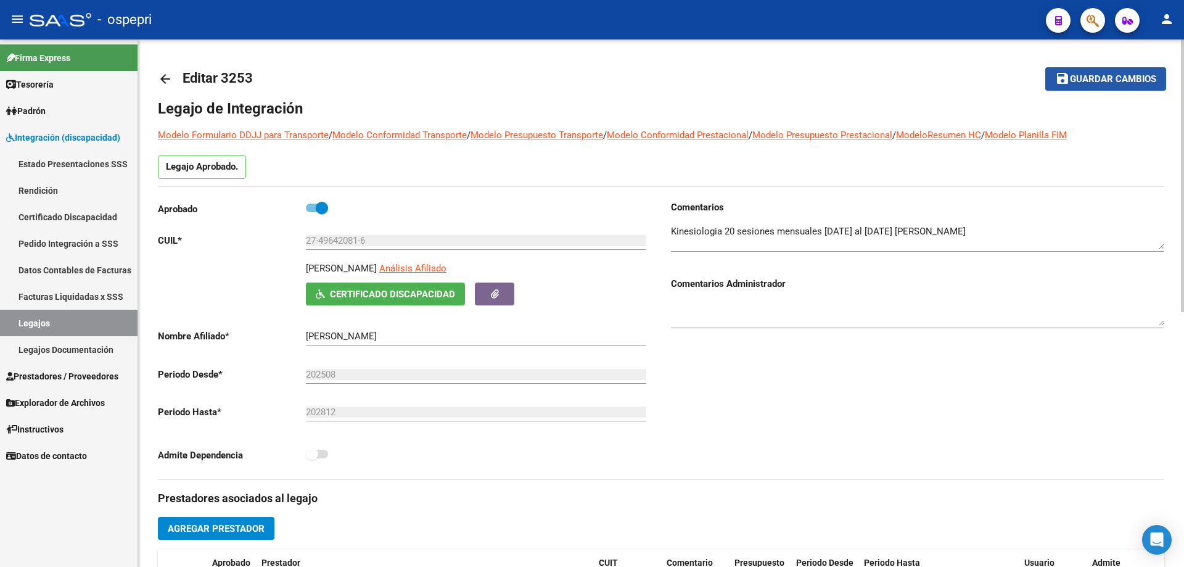
click at [1105, 77] on span "Guardar cambios" at bounding box center [1113, 79] width 86 height 11
